Goal: Check status: Check status

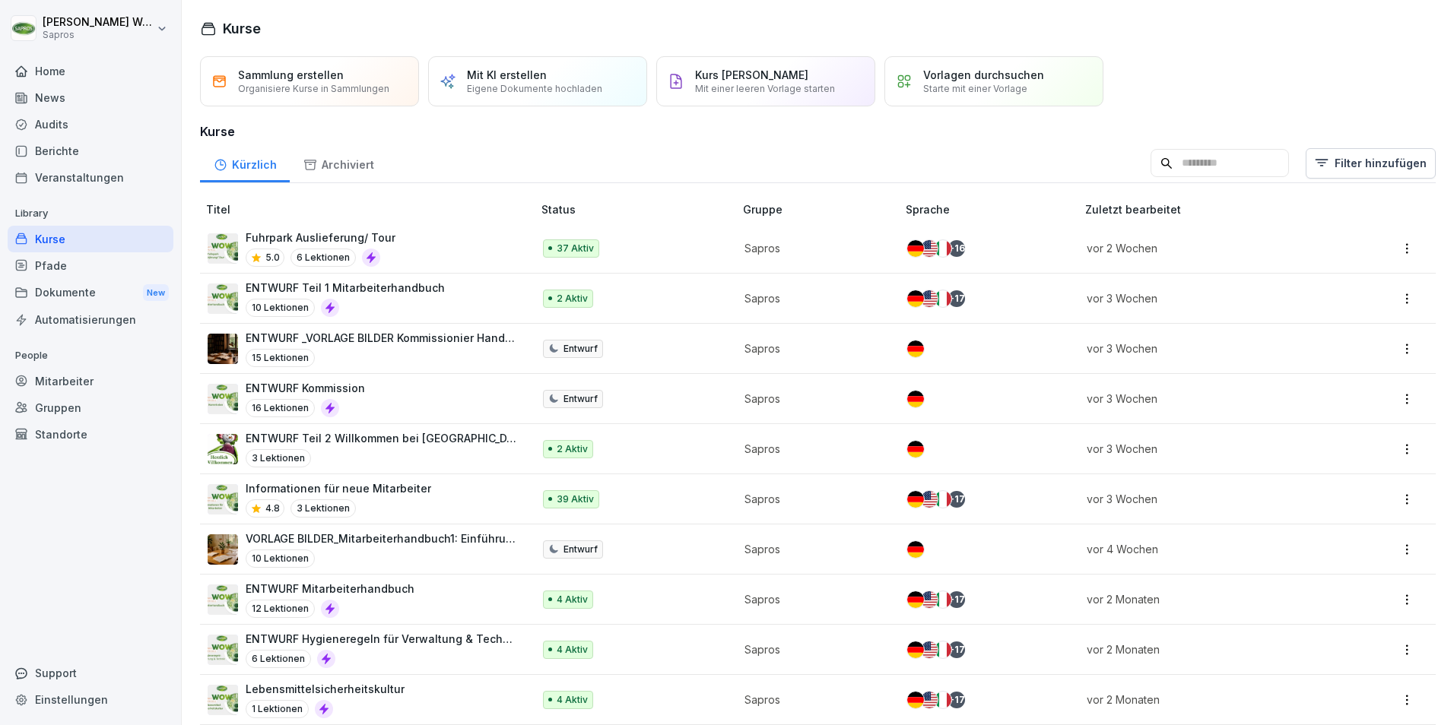
click at [70, 377] on div "Mitarbeiter" at bounding box center [91, 381] width 166 height 27
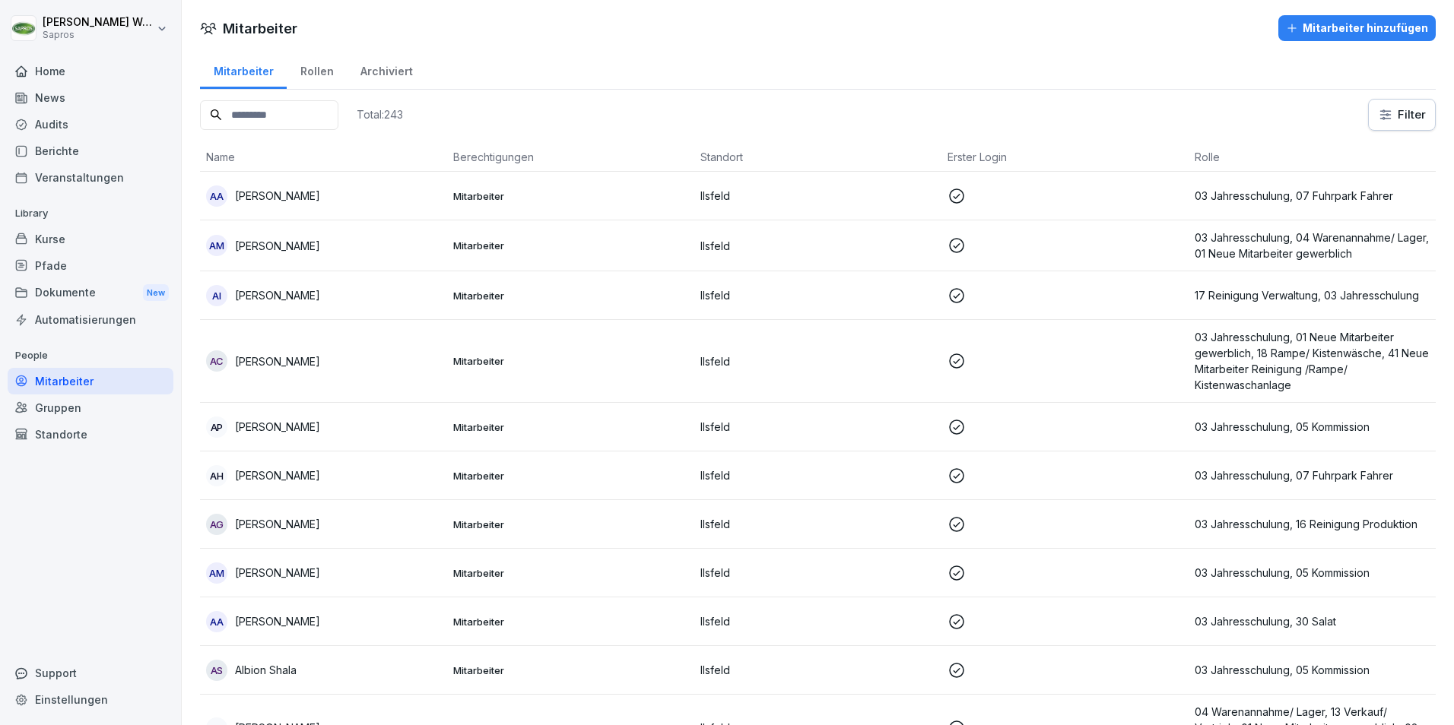
click at [260, 111] on input at bounding box center [269, 115] width 138 height 30
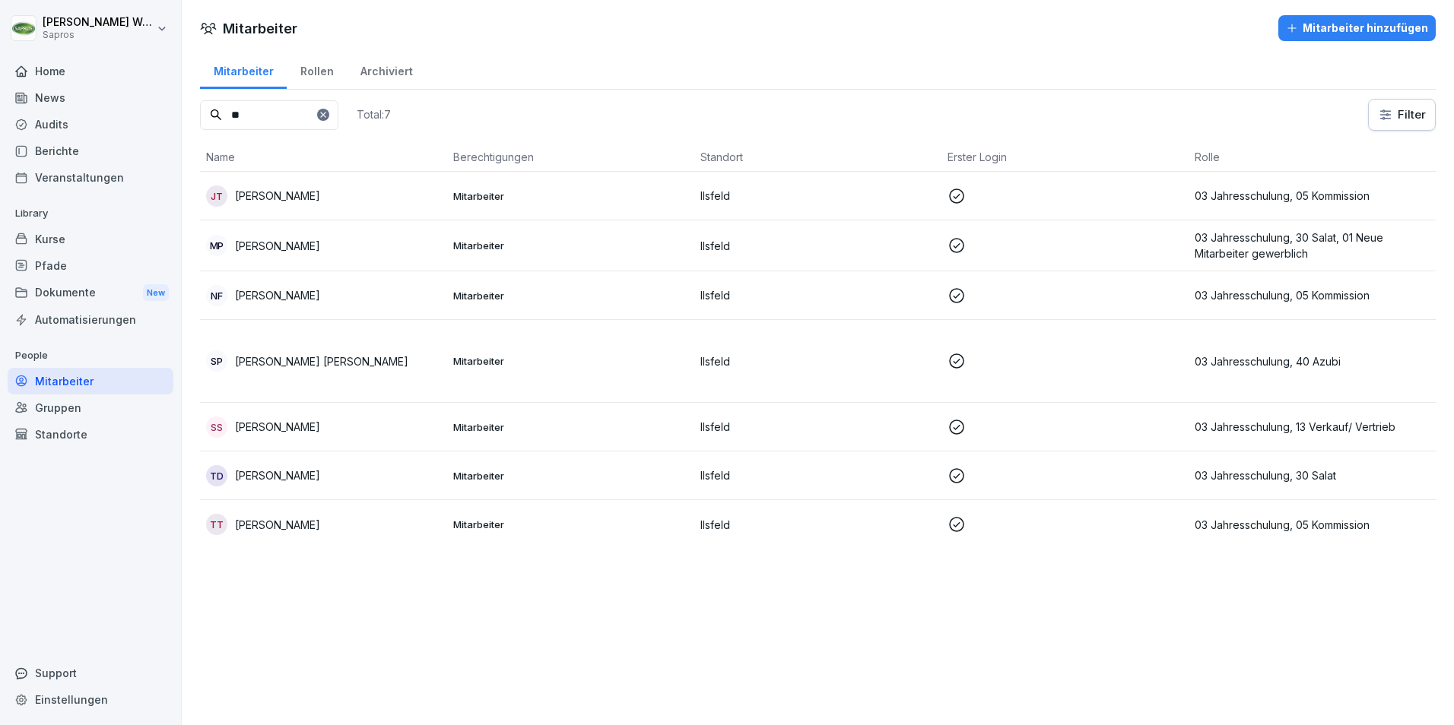
click at [1174, 246] on td at bounding box center [1064, 246] width 247 height 51
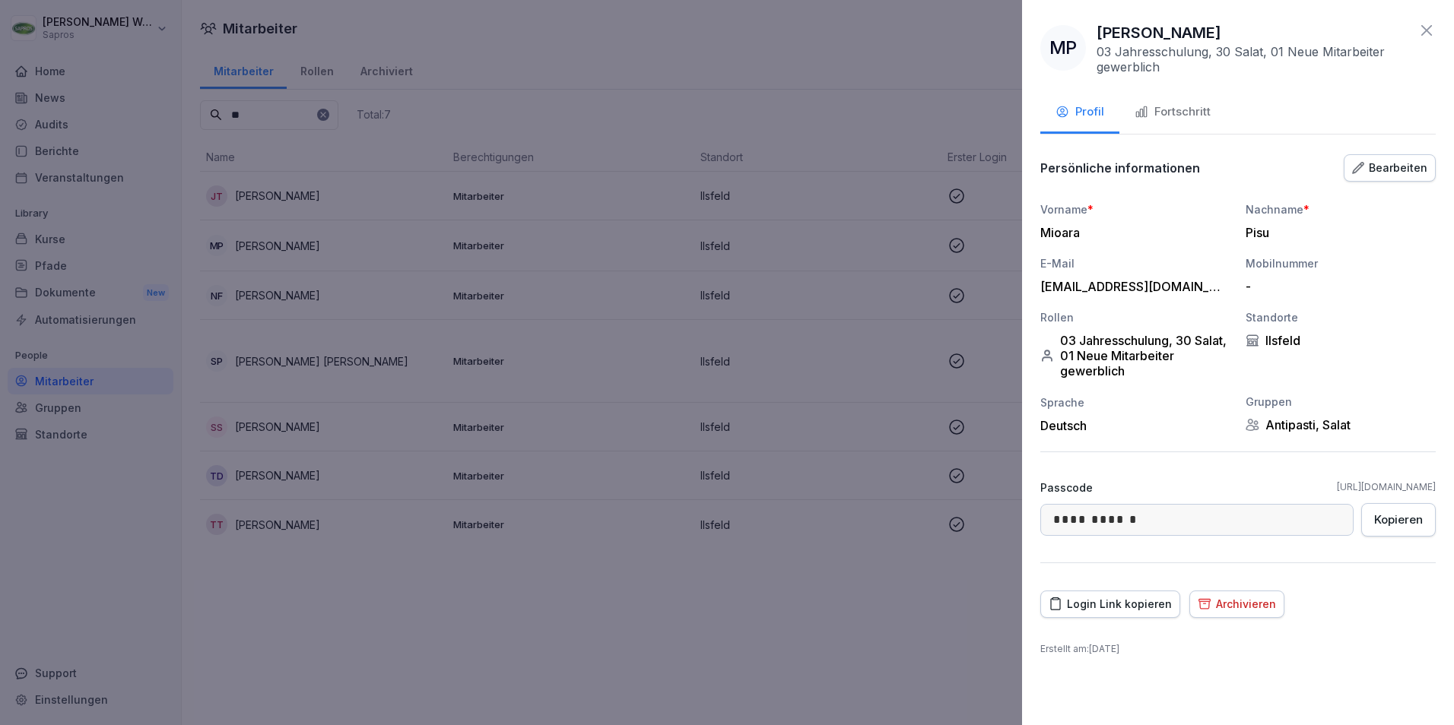
click at [1188, 104] on div "Fortschritt" at bounding box center [1172, 111] width 76 height 17
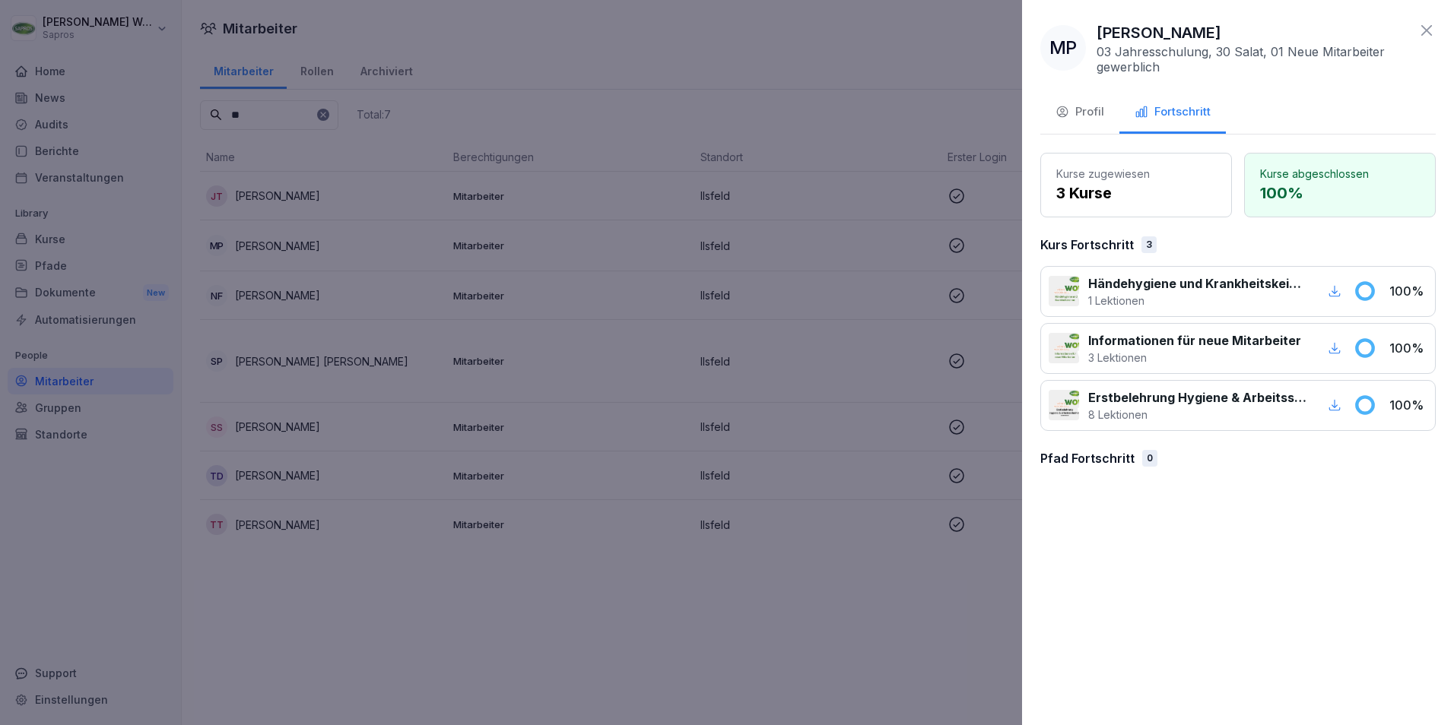
click at [1420, 28] on icon at bounding box center [1426, 30] width 18 height 18
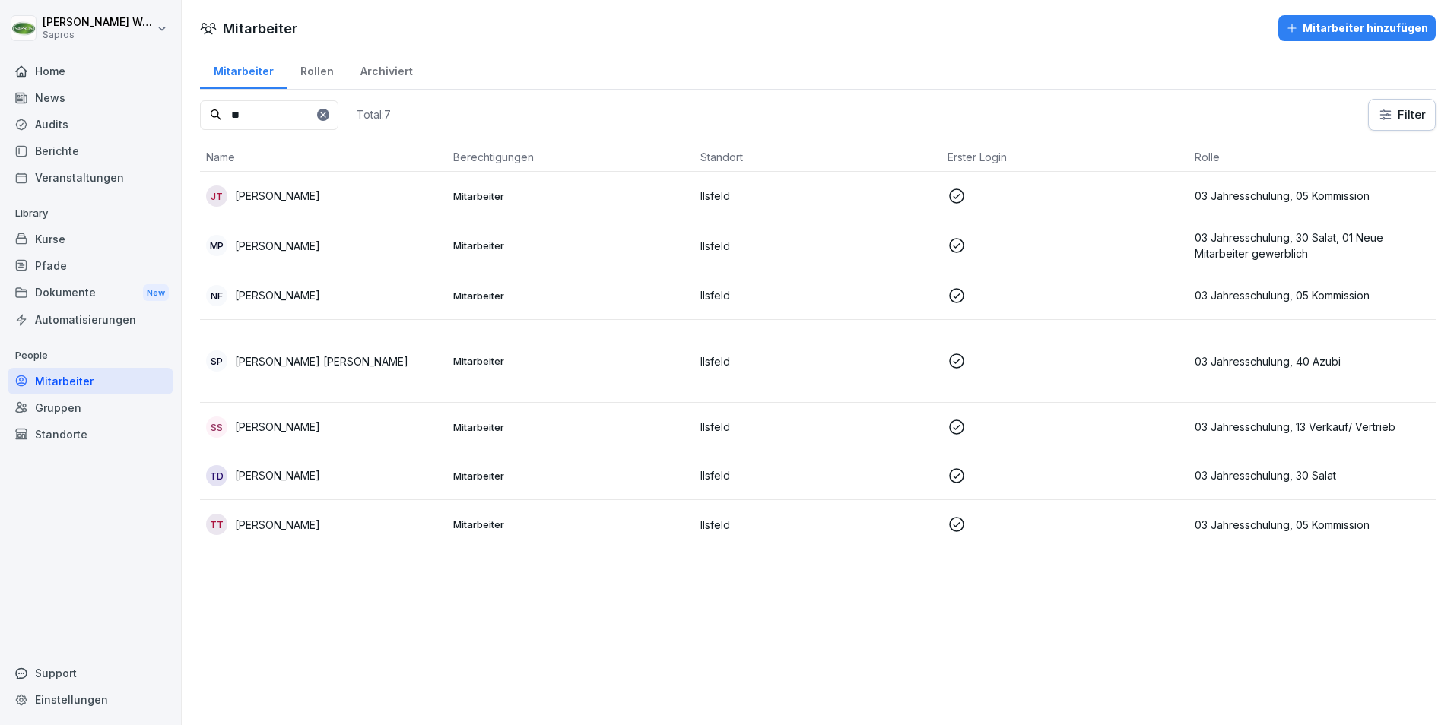
drag, startPoint x: 267, startPoint y: 110, endPoint x: 179, endPoint y: 109, distance: 87.4
click at [179, 109] on div "Ingrid Weyreter Sapros Home News Audits Berichte Veranstaltungen Library Kurse …" at bounding box center [727, 362] width 1454 height 725
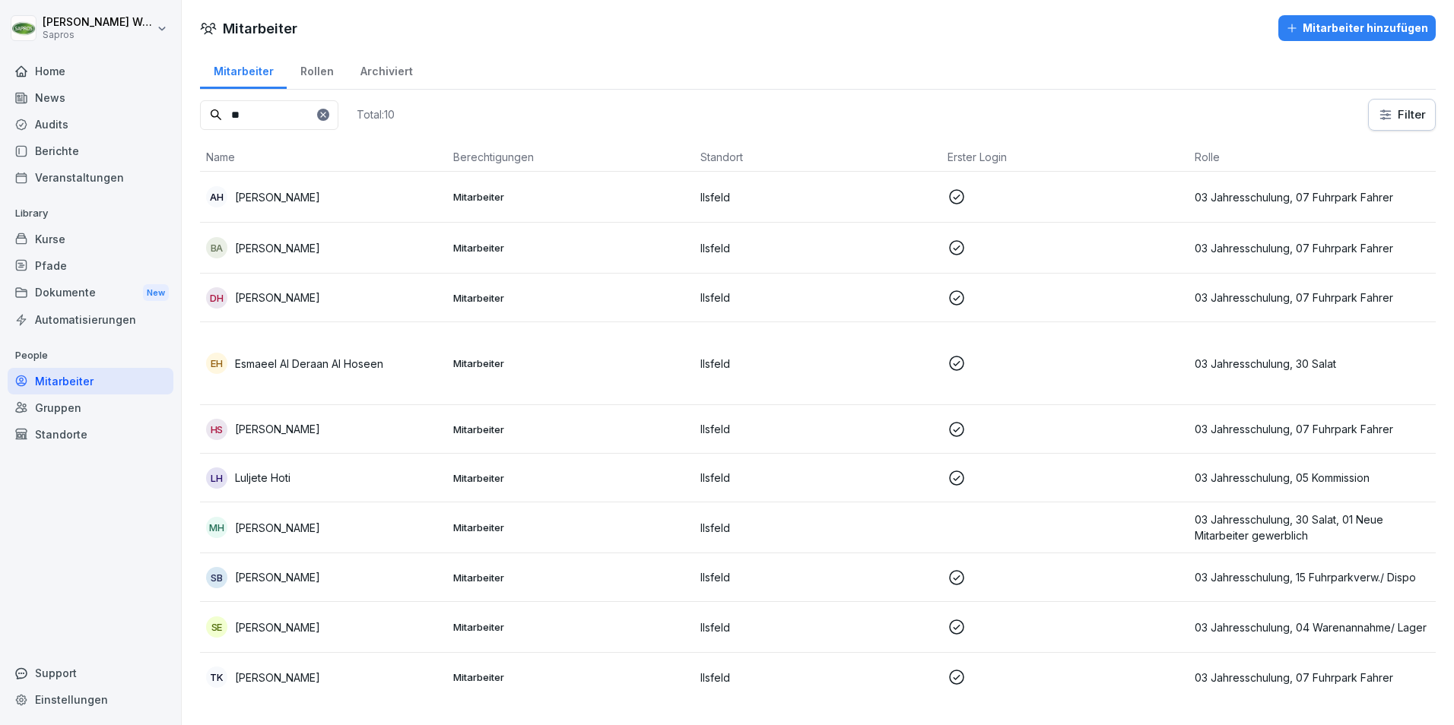
type input "*"
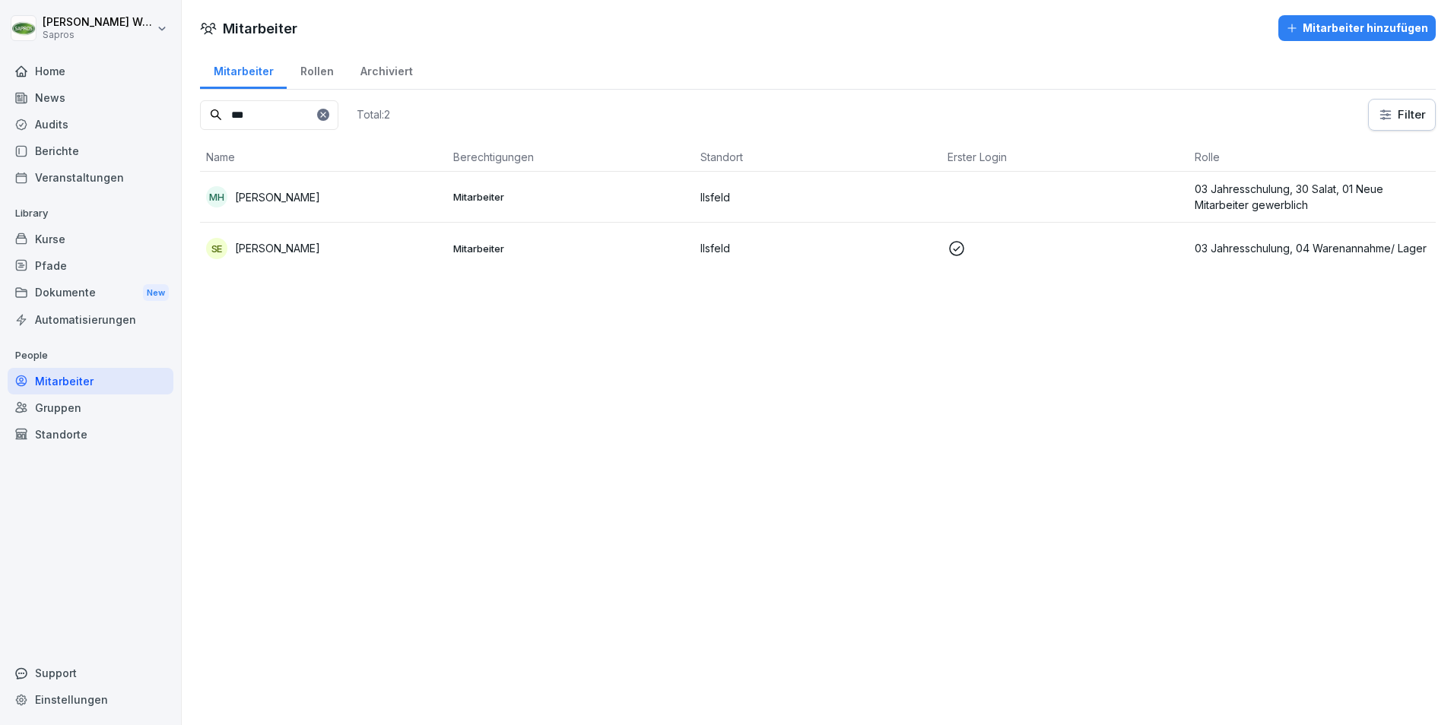
type input "***"
click at [1203, 191] on p "03 Jahresschulung, 30 Salat, 01 Neue Mitarbeiter gewerblich" at bounding box center [1312, 197] width 235 height 32
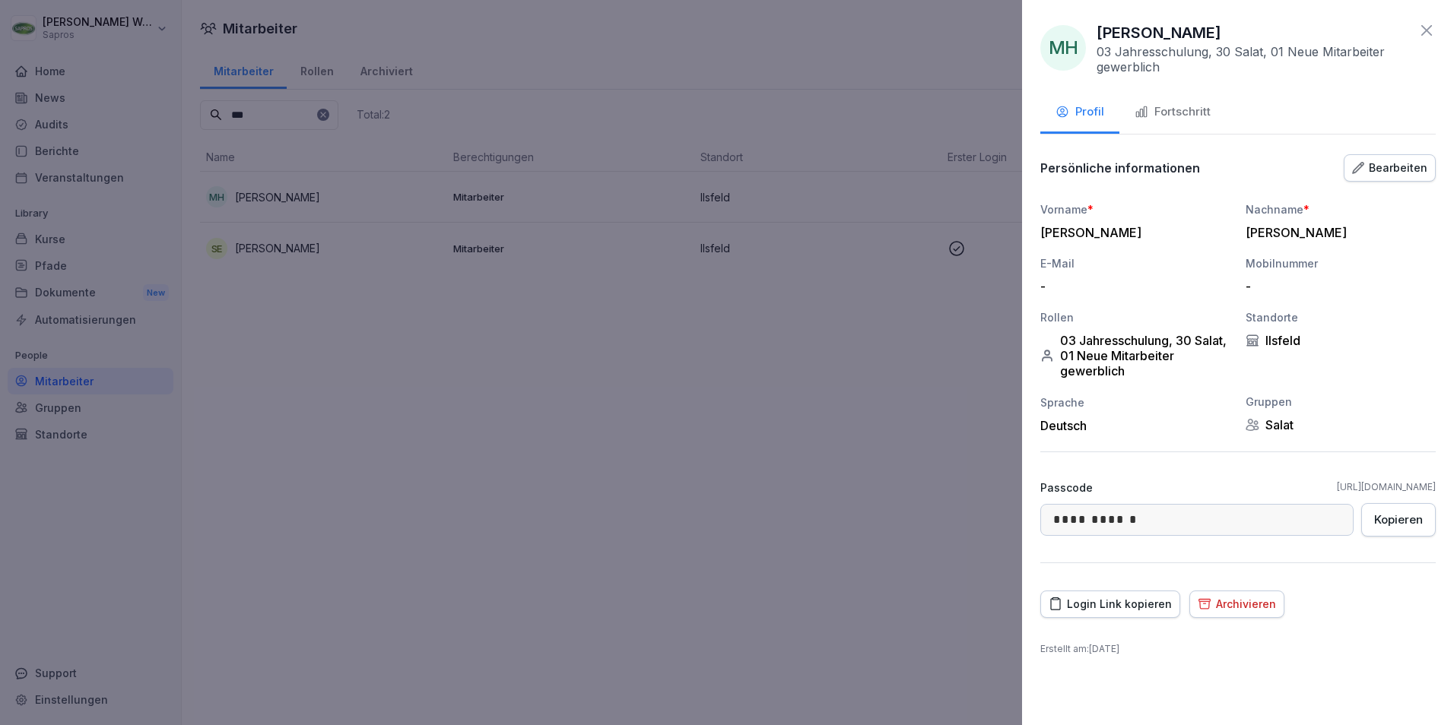
click at [1003, 512] on body "**********" at bounding box center [727, 362] width 1454 height 725
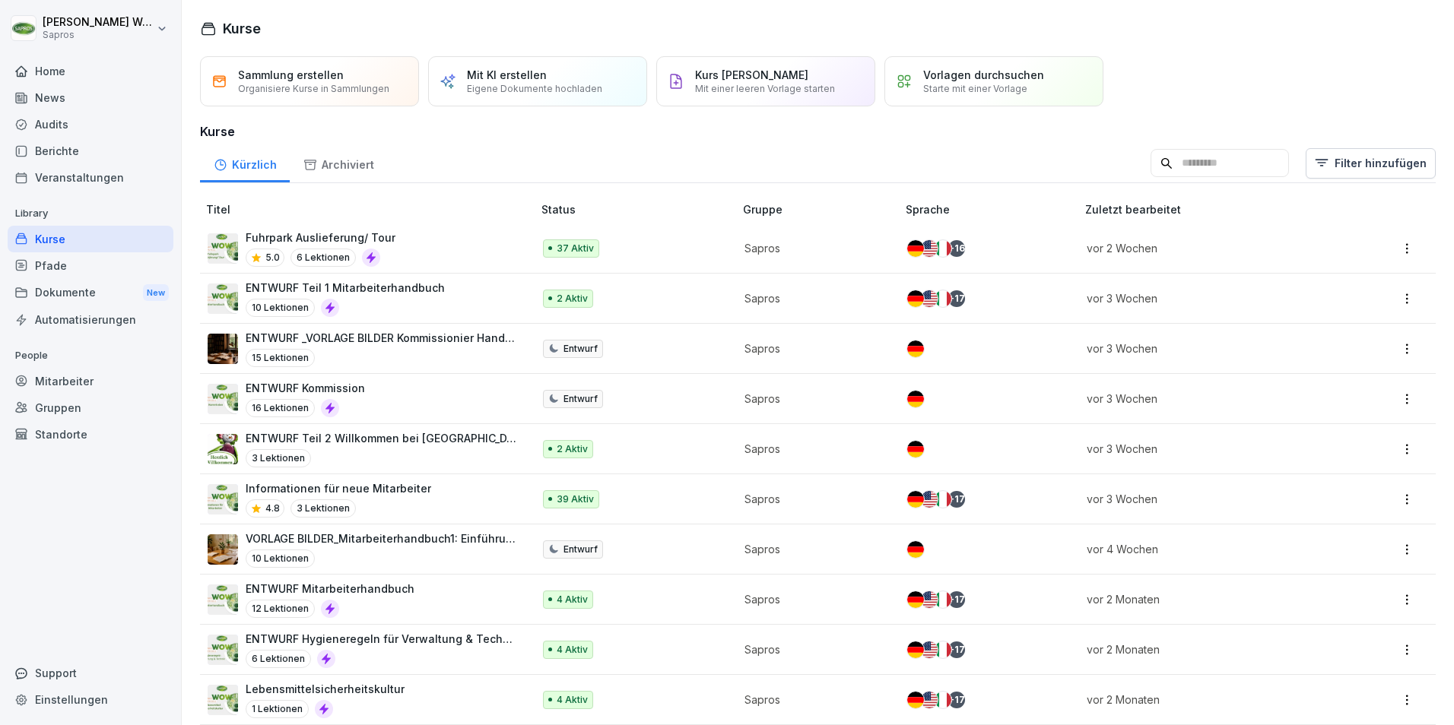
click at [53, 384] on div "Mitarbeiter" at bounding box center [91, 381] width 166 height 27
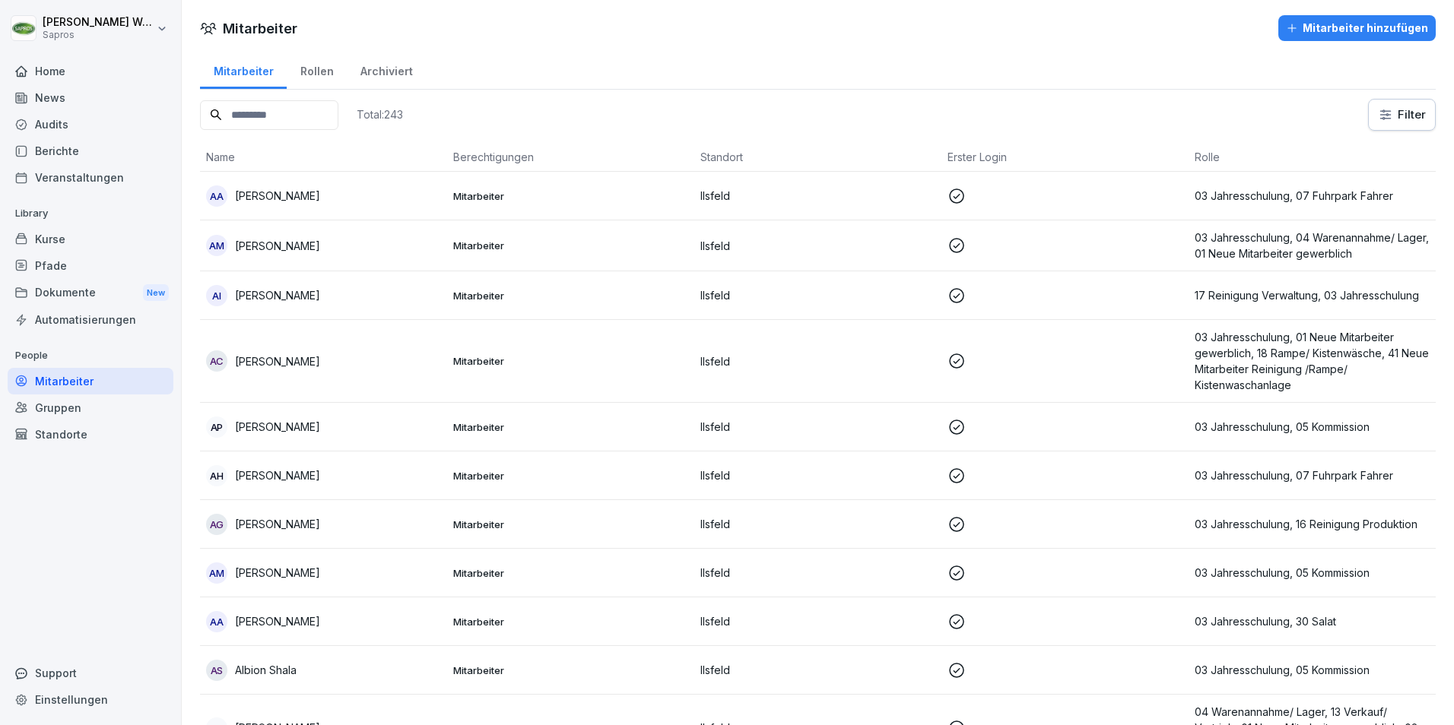
click at [288, 122] on input at bounding box center [269, 115] width 138 height 30
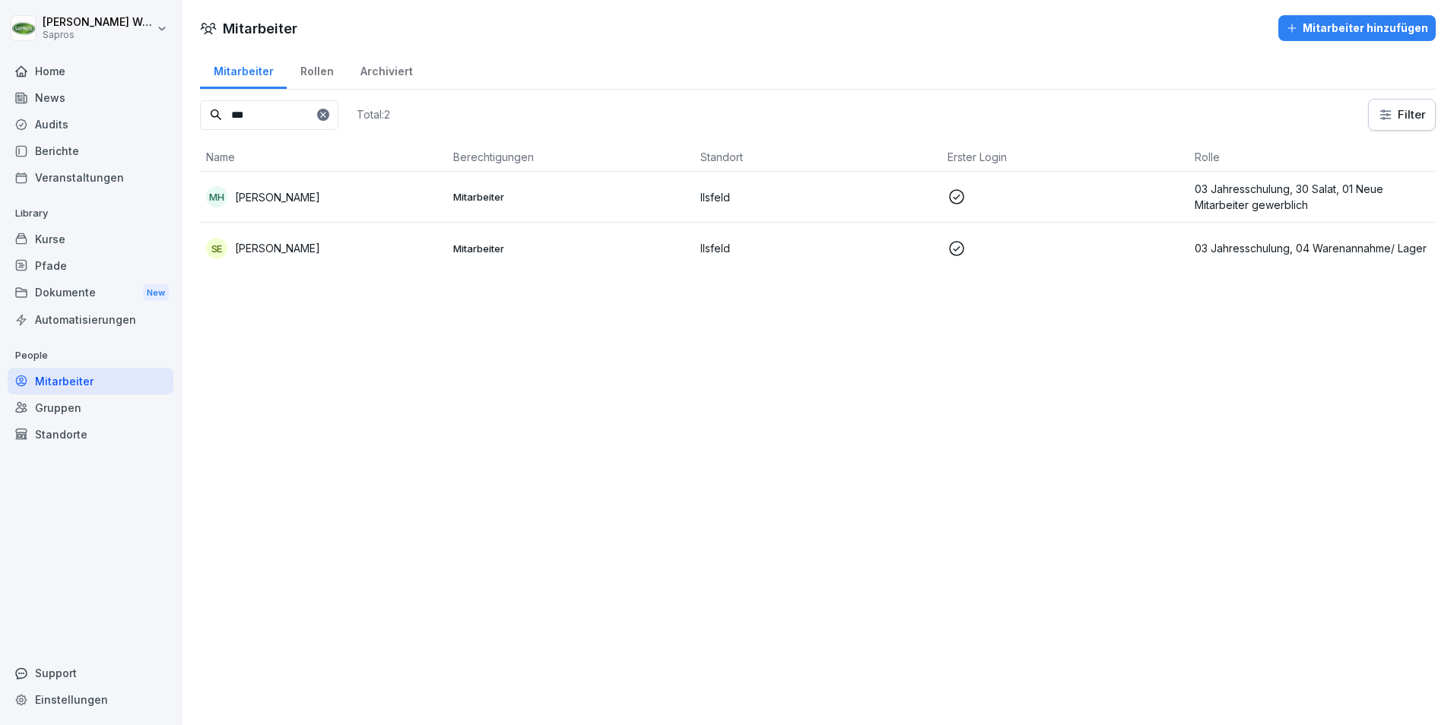
type input "***"
click at [1263, 198] on p "03 Jahresschulung, 30 Salat, 01 Neue Mitarbeiter gewerblich" at bounding box center [1312, 197] width 235 height 32
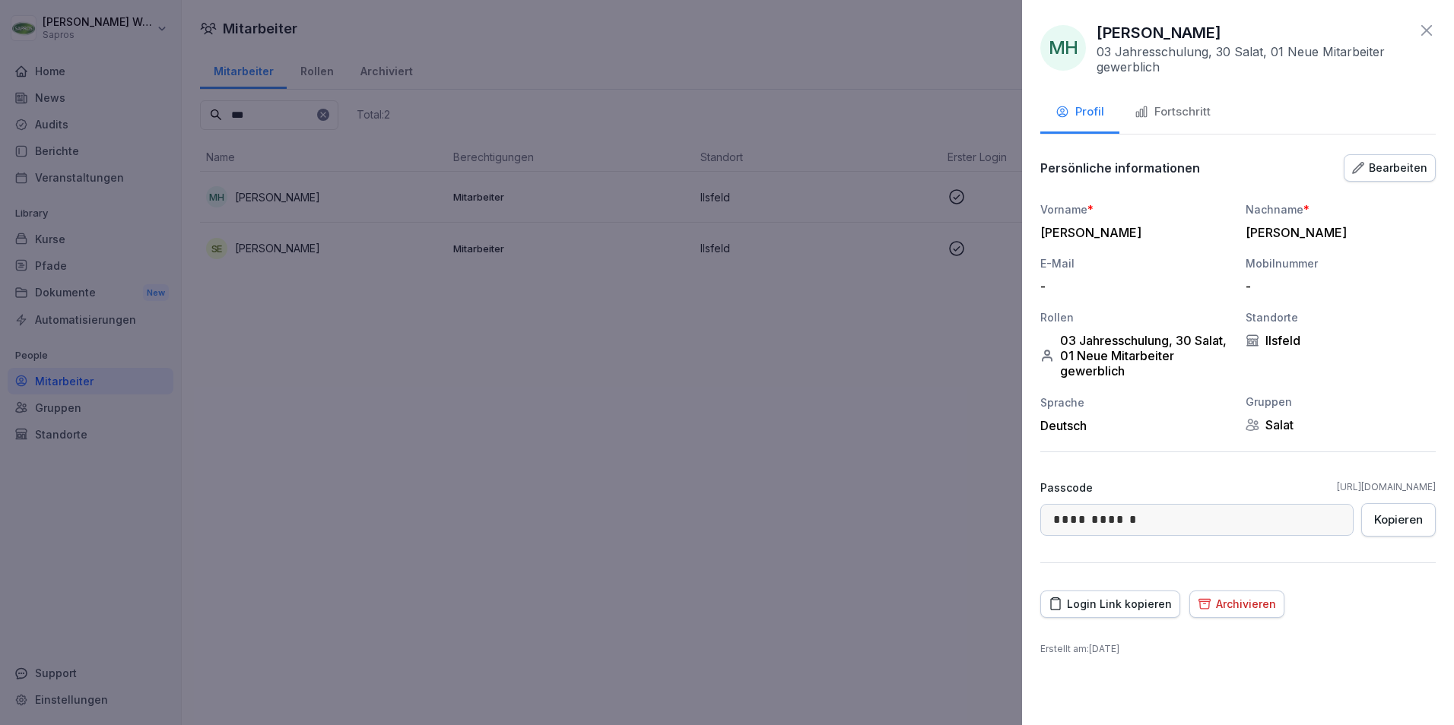
click at [1165, 108] on div "Fortschritt" at bounding box center [1172, 111] width 76 height 17
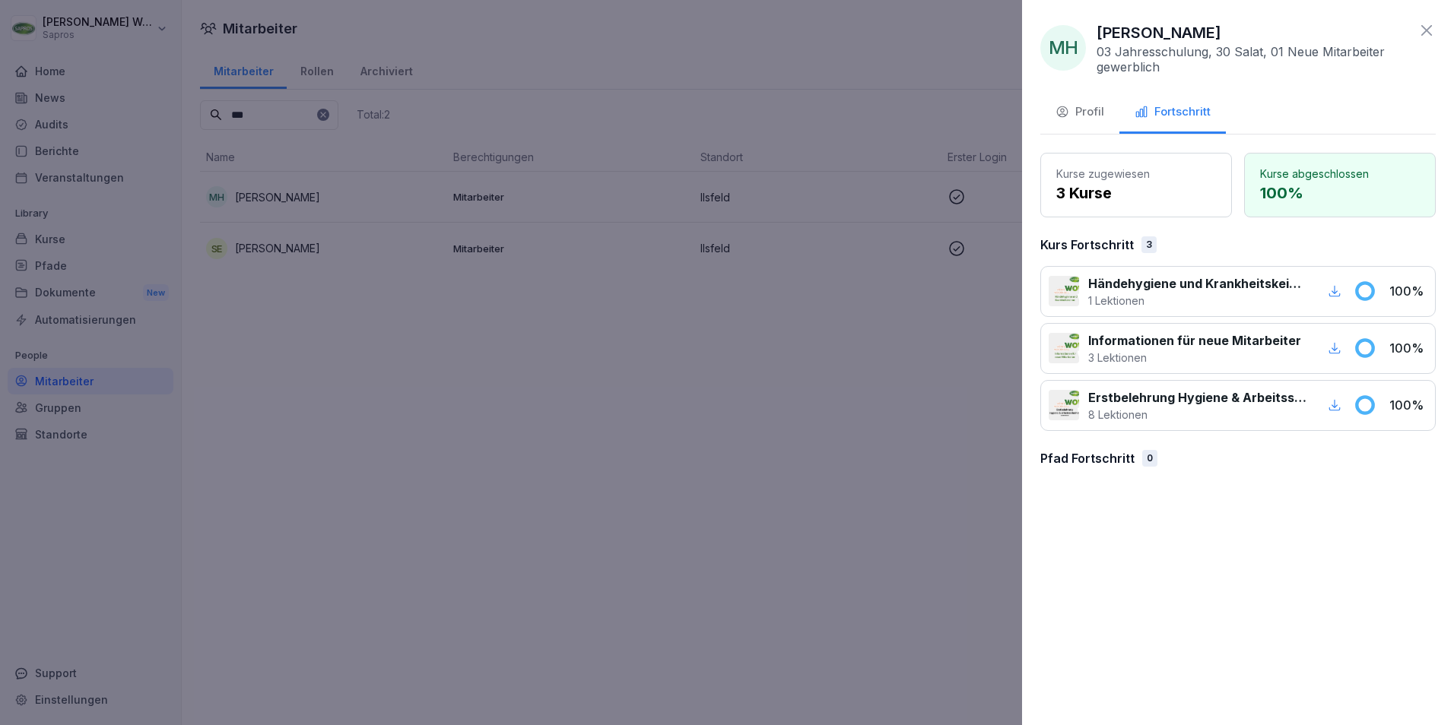
click at [1420, 30] on icon at bounding box center [1426, 30] width 18 height 18
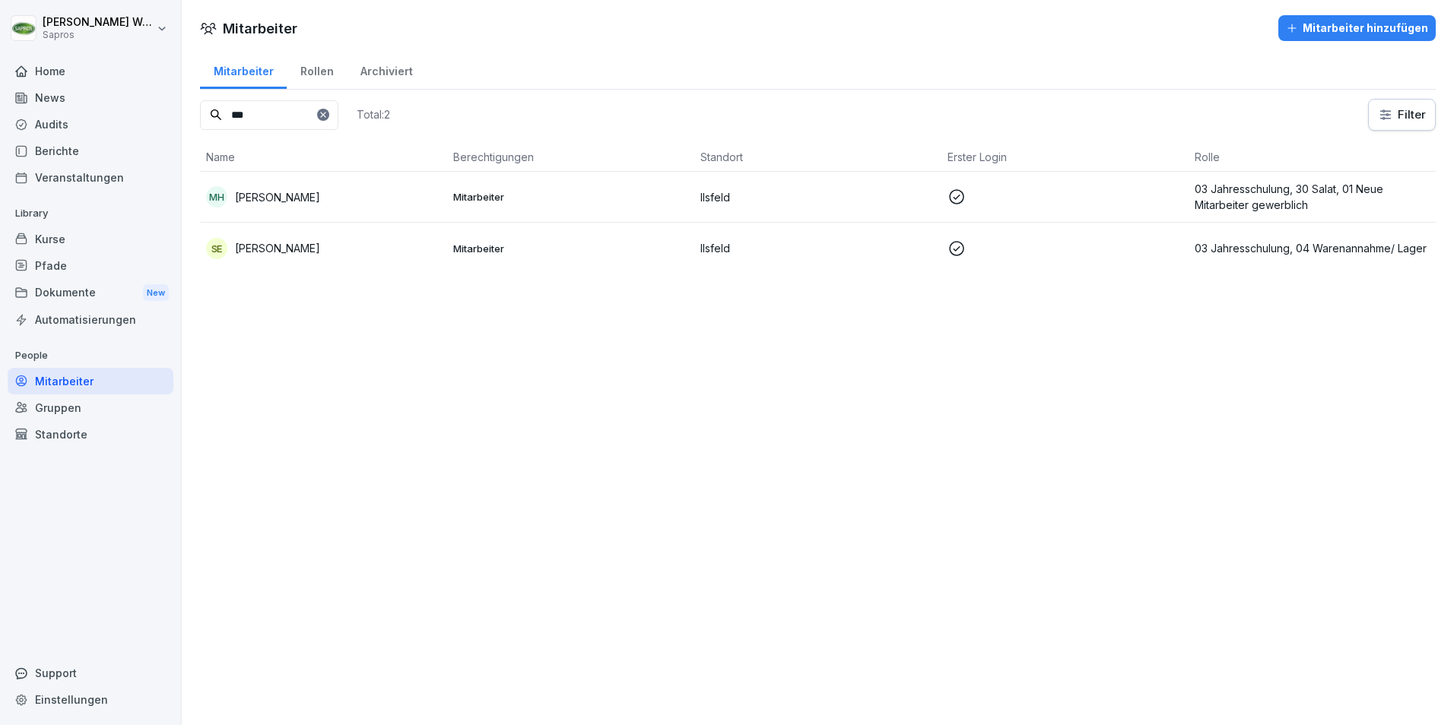
click at [292, 248] on p "[PERSON_NAME]" at bounding box center [277, 248] width 85 height 16
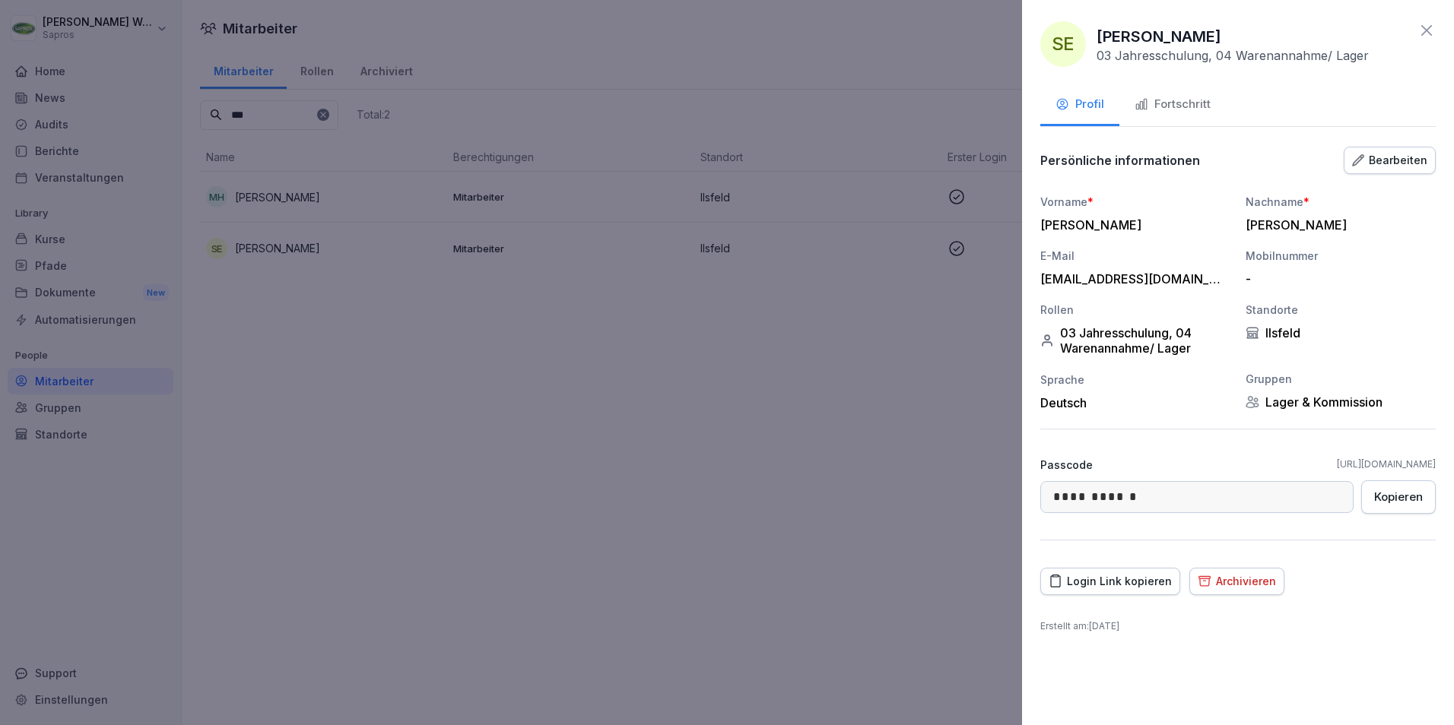
click at [1176, 109] on div "Fortschritt" at bounding box center [1172, 104] width 76 height 17
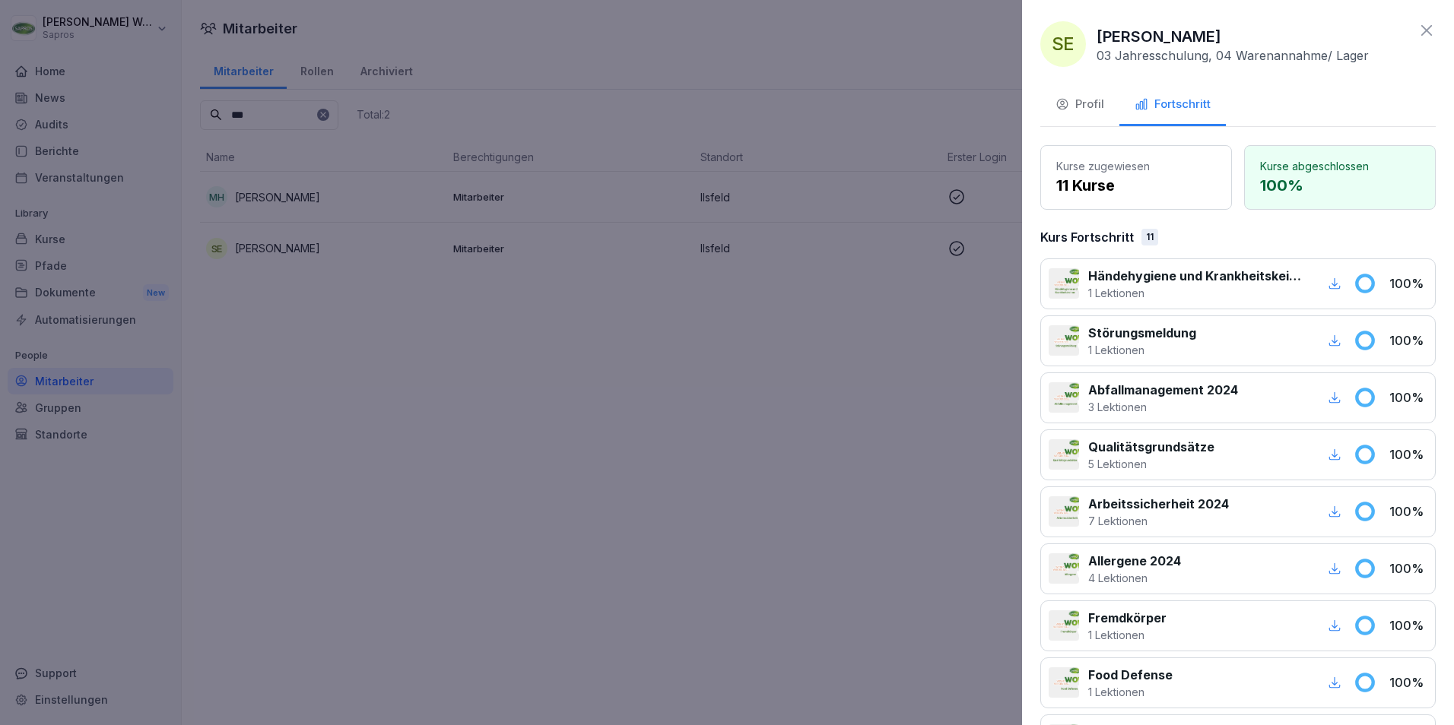
drag, startPoint x: 1409, startPoint y: 28, endPoint x: 1400, endPoint y: 35, distance: 11.4
click at [1417, 27] on icon at bounding box center [1426, 30] width 18 height 18
